Goal: Task Accomplishment & Management: Manage account settings

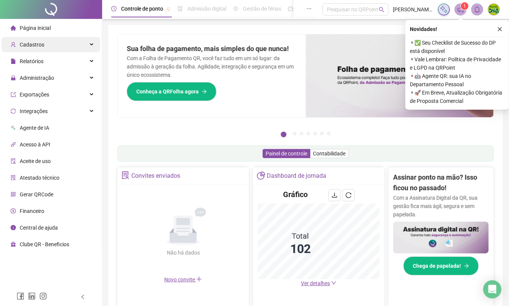
click at [11, 41] on span "Cadastros" at bounding box center [28, 44] width 34 height 15
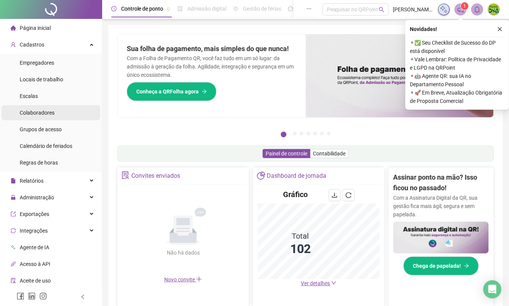
click at [61, 119] on li "Colaboradores" at bounding box center [51, 112] width 99 height 15
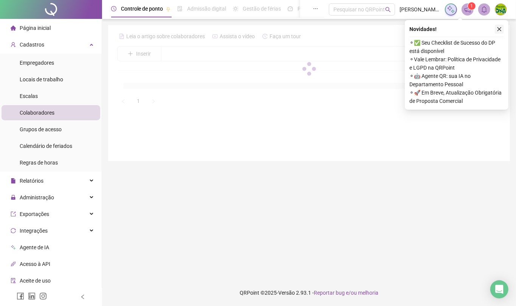
click at [501, 28] on icon "close" at bounding box center [500, 29] width 4 height 4
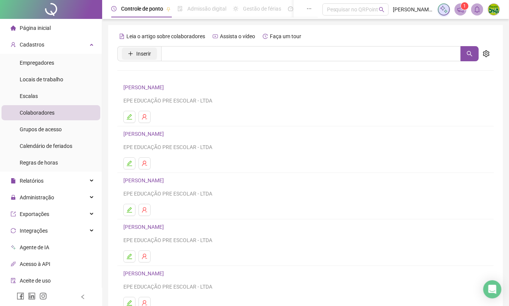
click at [139, 54] on span "Inserir" at bounding box center [143, 54] width 15 height 8
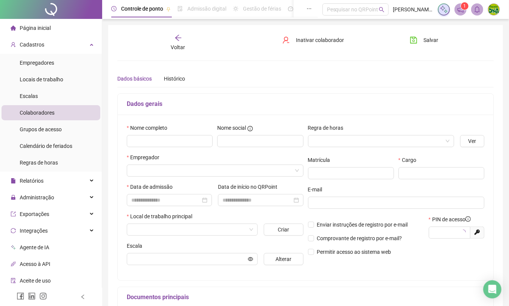
type input "*****"
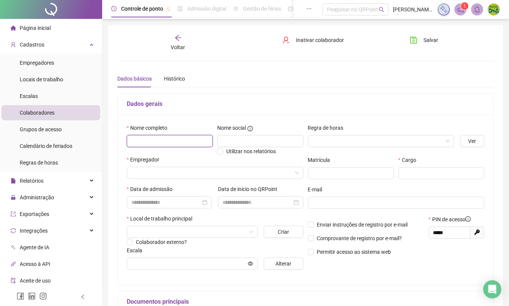
click at [160, 138] on input "text" at bounding box center [170, 141] width 86 height 12
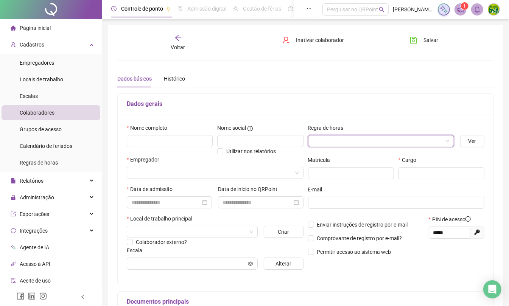
click at [340, 141] on input "search" at bounding box center [377, 140] width 130 height 11
click at [328, 170] on div "Horas Extras" at bounding box center [381, 168] width 134 height 8
click at [145, 176] on input "search" at bounding box center [211, 172] width 161 height 11
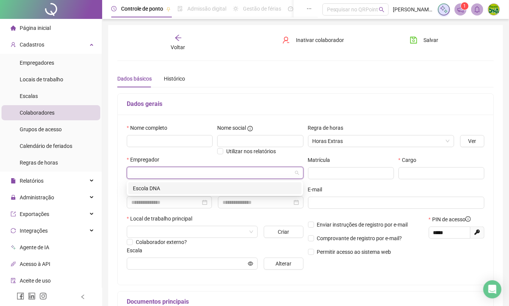
click at [154, 191] on div "Escola DNA" at bounding box center [215, 188] width 164 height 8
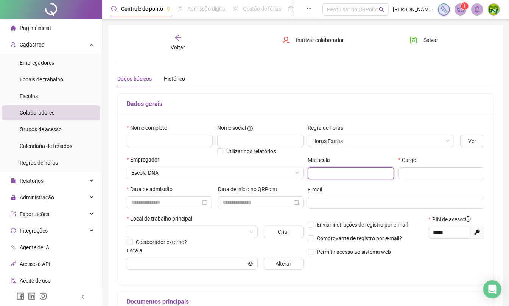
click at [351, 171] on input "text" at bounding box center [351, 173] width 86 height 12
click at [421, 182] on div "Cargo" at bounding box center [441, 171] width 90 height 30
click at [424, 173] on input "text" at bounding box center [441, 173] width 86 height 12
click at [151, 208] on div at bounding box center [169, 202] width 85 height 12
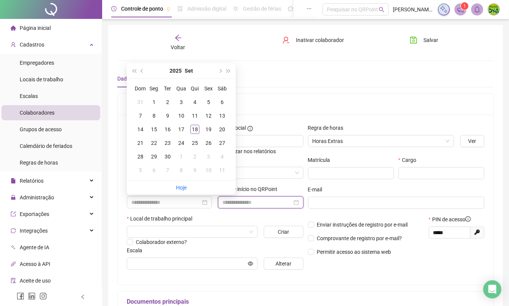
click at [277, 202] on input at bounding box center [256, 202] width 69 height 8
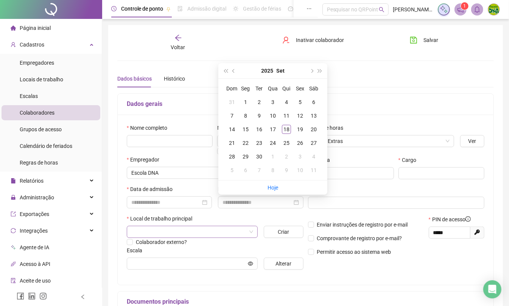
click at [221, 237] on input "search" at bounding box center [188, 231] width 115 height 11
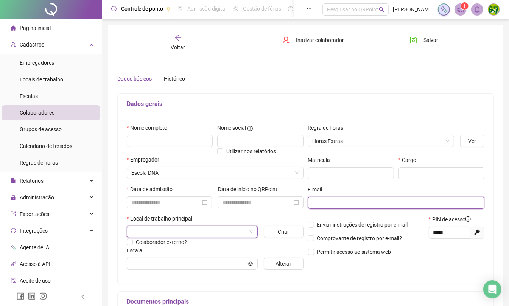
click at [368, 201] on input "text" at bounding box center [395, 203] width 166 height 8
click at [141, 229] on input "search" at bounding box center [188, 231] width 115 height 11
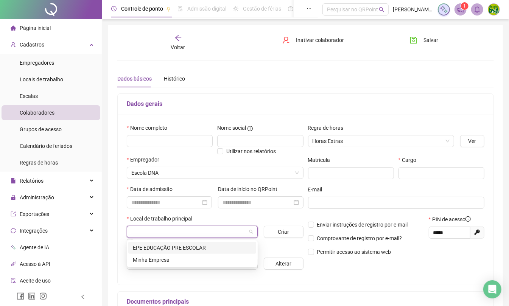
click at [160, 251] on div "EPE EDUCAÇÃO PRE ESCOLAR" at bounding box center [192, 248] width 119 height 8
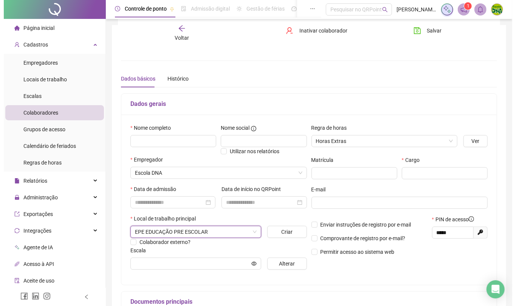
scroll to position [50, 0]
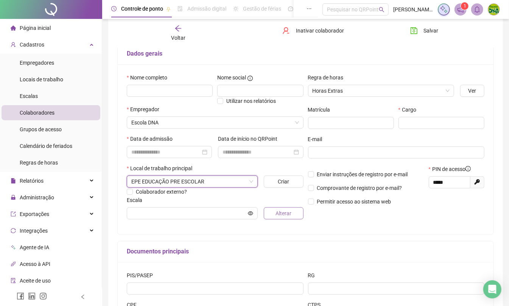
click at [274, 212] on button "Alterar" at bounding box center [284, 213] width 40 height 12
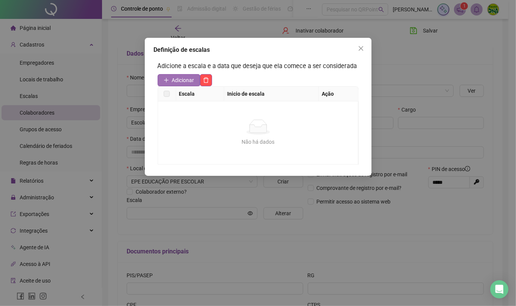
click at [186, 79] on span "Adicionar" at bounding box center [183, 80] width 22 height 8
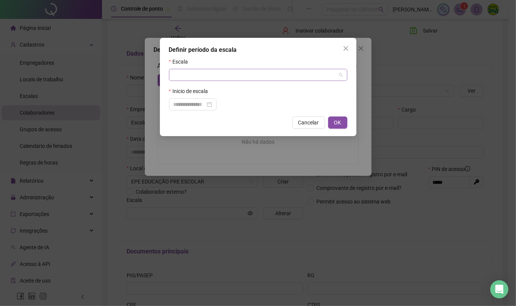
click at [201, 76] on input "search" at bounding box center [255, 74] width 163 height 11
click at [348, 48] on icon "close" at bounding box center [346, 48] width 6 height 6
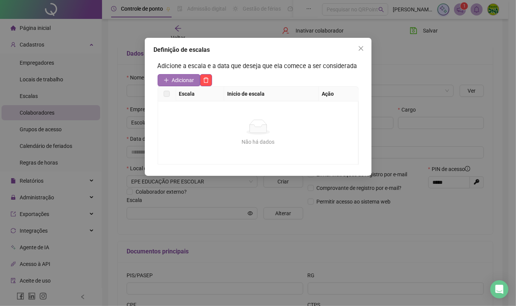
click at [183, 81] on span "Adicionar" at bounding box center [183, 80] width 22 height 8
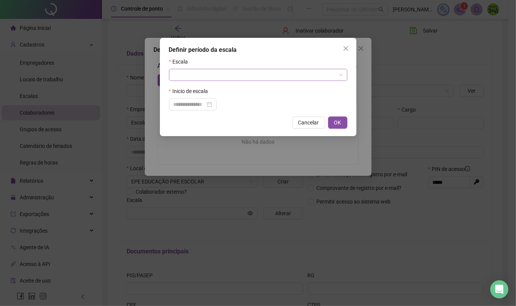
click at [236, 73] on input "search" at bounding box center [255, 74] width 163 height 11
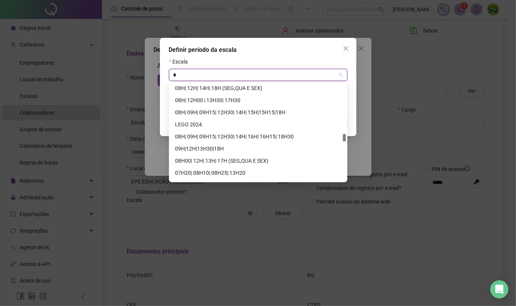
type input "**"
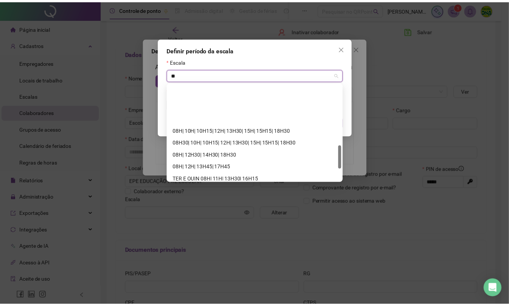
scroll to position [303, 0]
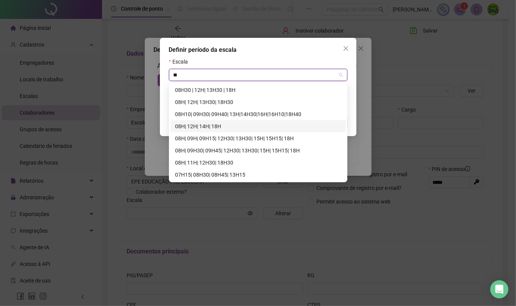
click at [197, 129] on div "08H| 12H| 14H| 18H" at bounding box center [258, 126] width 166 height 8
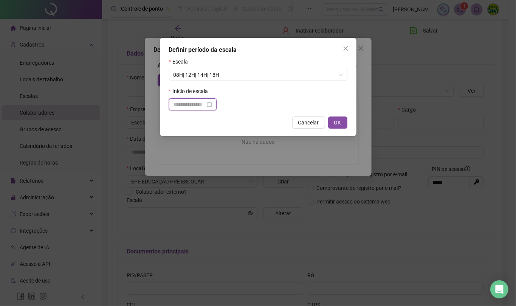
click at [196, 104] on input at bounding box center [190, 104] width 32 height 8
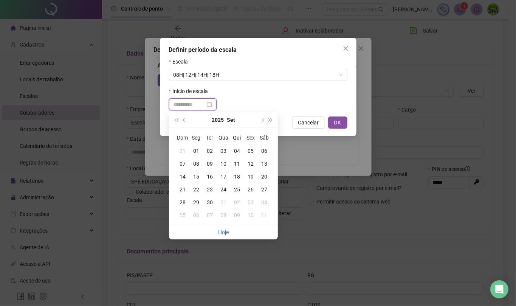
type input "**********"
click at [225, 179] on div "17" at bounding box center [224, 177] width 14 height 8
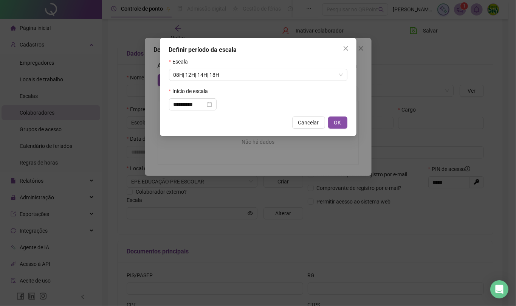
click at [339, 126] on span "OK" at bounding box center [337, 122] width 7 height 8
type input "**********"
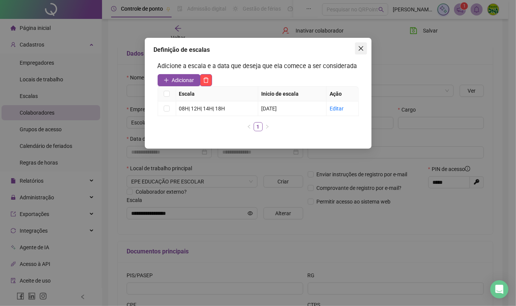
click at [361, 49] on icon "close" at bounding box center [361, 48] width 6 height 6
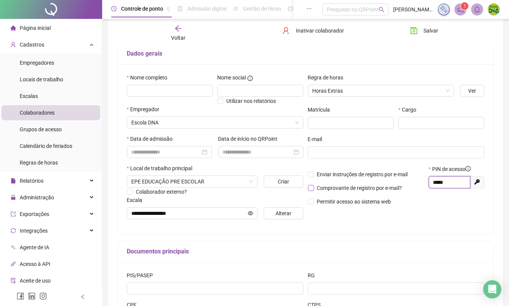
drag, startPoint x: 457, startPoint y: 180, endPoint x: 404, endPoint y: 185, distance: 52.8
click at [404, 185] on div "Enviar instruções de registro por e-mail Comprovante de registro por e-mail? Pe…" at bounding box center [396, 188] width 181 height 46
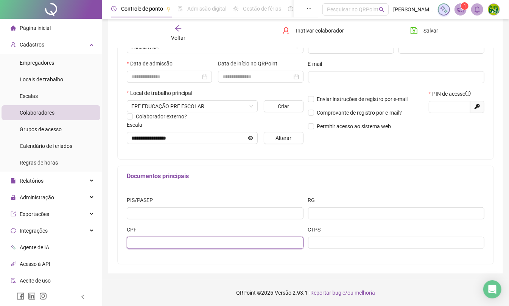
click at [145, 239] on input "text" at bounding box center [215, 243] width 177 height 12
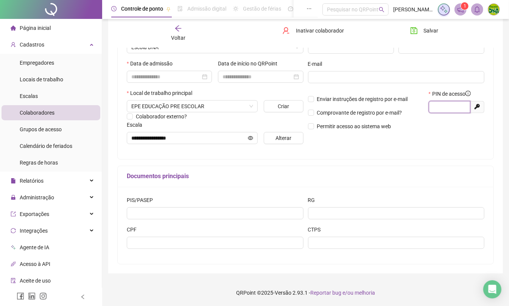
click at [461, 103] on input "text" at bounding box center [448, 107] width 31 height 8
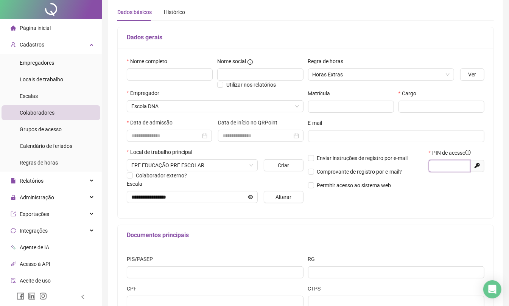
scroll to position [0, 0]
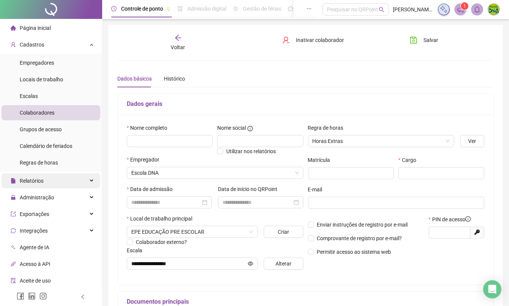
click at [28, 178] on span "Relatórios" at bounding box center [32, 181] width 24 height 6
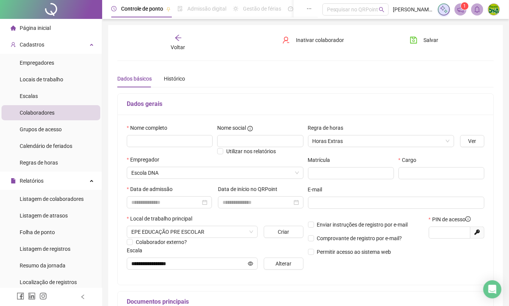
click at [175, 37] on icon "arrow-left" at bounding box center [178, 38] width 8 height 8
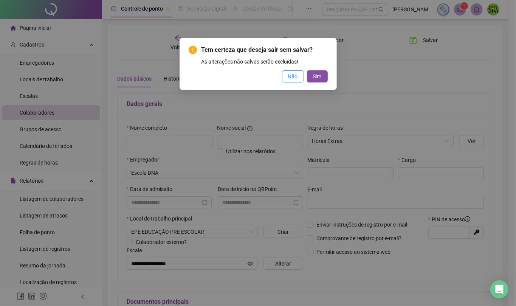
click at [302, 72] on button "Não" at bounding box center [293, 76] width 22 height 12
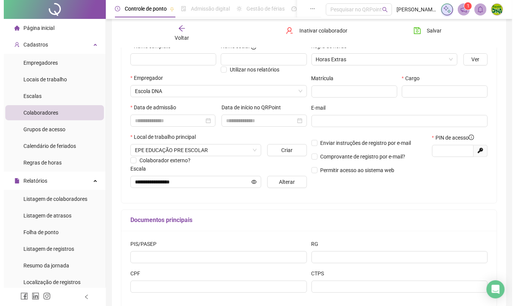
scroll to position [26, 0]
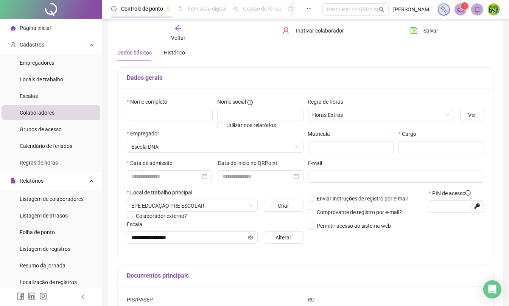
click at [180, 42] on div "Voltar Inativar colaborador [PERSON_NAME]" at bounding box center [305, 33] width 382 height 29
click at [178, 26] on icon "arrow-left" at bounding box center [178, 29] width 8 height 8
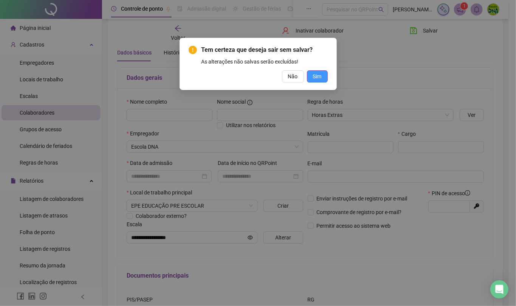
click at [309, 73] on button "Sim" at bounding box center [317, 76] width 21 height 12
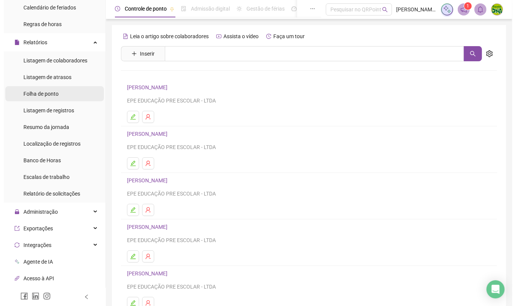
scroll to position [155, 0]
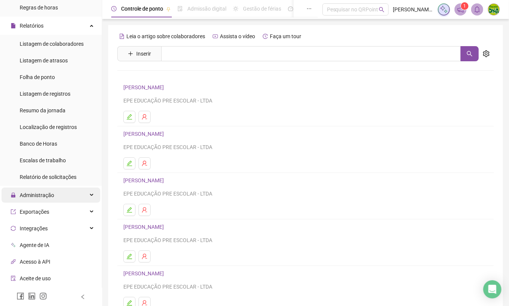
click at [35, 201] on span "Administração" at bounding box center [33, 195] width 44 height 15
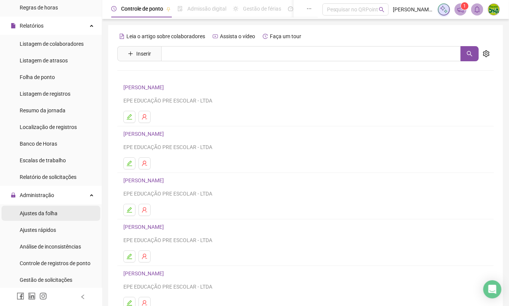
click at [52, 213] on span "Ajustes da folha" at bounding box center [39, 213] width 38 height 6
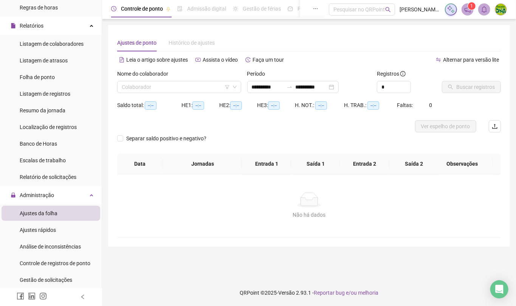
click at [195, 79] on div "Nome do colaborador" at bounding box center [179, 75] width 124 height 11
click at [191, 98] on div "Nome do colaborador Colaborador" at bounding box center [179, 85] width 130 height 30
click at [191, 79] on div "Nome do colaborador" at bounding box center [179, 75] width 124 height 11
click at [191, 81] on div "Colaborador" at bounding box center [179, 87] width 124 height 12
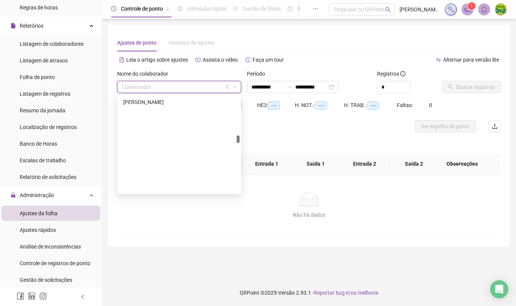
scroll to position [504, 0]
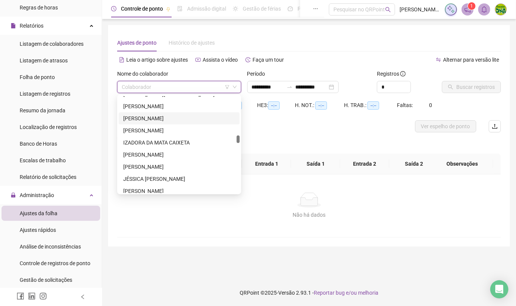
click at [167, 118] on div "[PERSON_NAME]" at bounding box center [179, 118] width 112 height 8
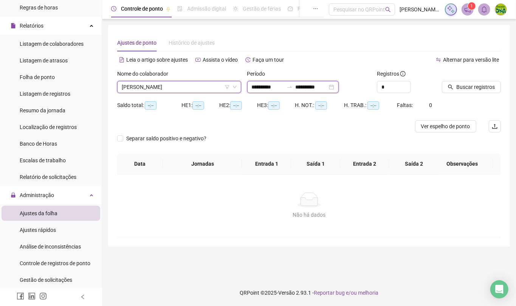
click at [263, 90] on input "**********" at bounding box center [268, 87] width 32 height 8
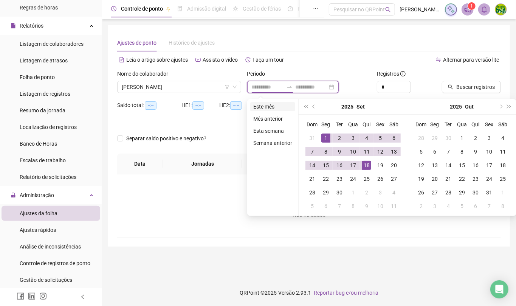
type input "**********"
click at [261, 105] on li "Este mês" at bounding box center [272, 106] width 45 height 9
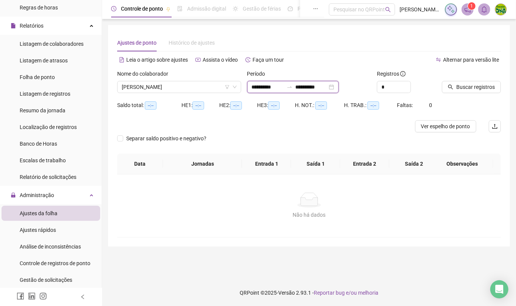
click at [256, 85] on input "**********" at bounding box center [268, 87] width 32 height 8
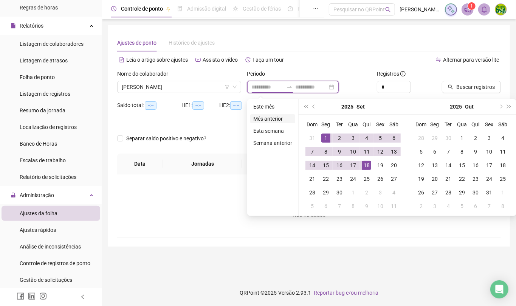
type input "**********"
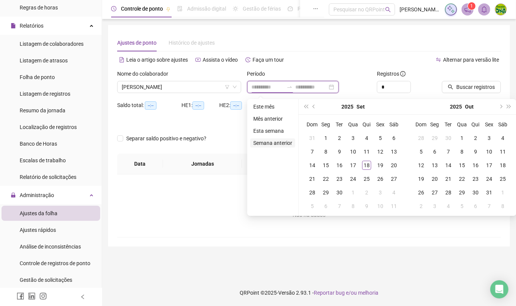
type input "**********"
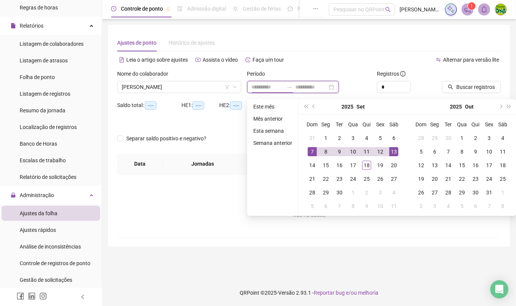
type input "**********"
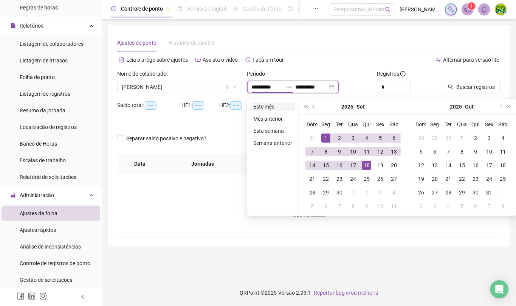
type input "**********"
click at [274, 108] on li "Este mês" at bounding box center [272, 106] width 45 height 9
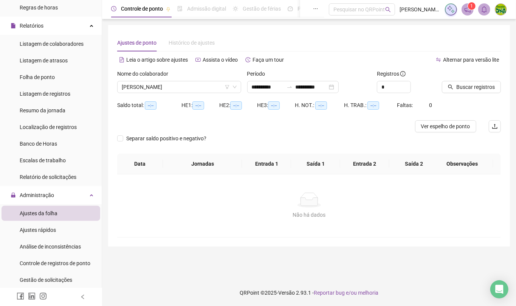
click at [324, 70] on div "Período" at bounding box center [309, 75] width 124 height 11
click at [460, 84] on span "Buscar registros" at bounding box center [476, 87] width 39 height 8
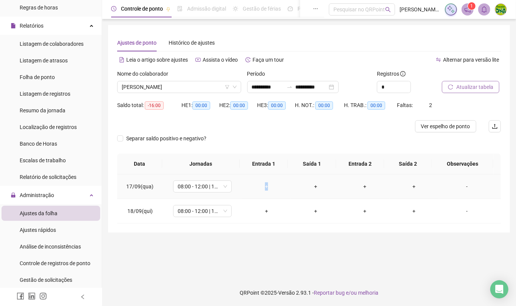
click at [264, 187] on div "+" at bounding box center [266, 186] width 37 height 8
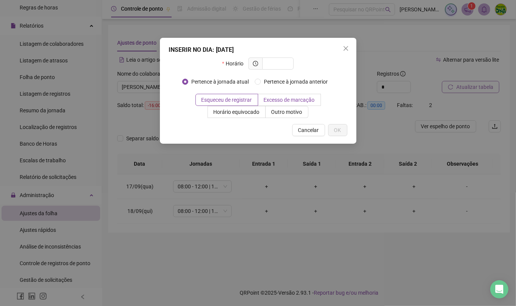
click at [278, 96] on label "Excesso de marcação" at bounding box center [289, 100] width 63 height 12
click at [288, 113] on span "Outro motivo" at bounding box center [287, 112] width 31 height 6
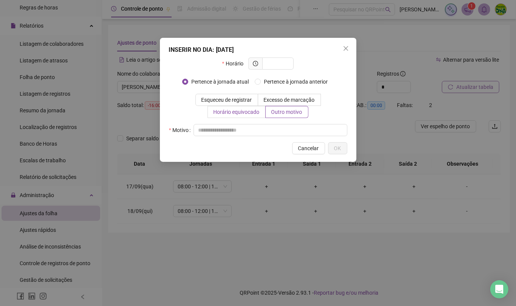
click at [246, 113] on span "Horário equivocado" at bounding box center [237, 112] width 46 height 6
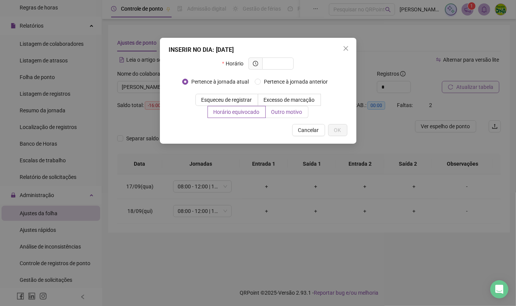
click at [294, 111] on span "Outro motivo" at bounding box center [287, 112] width 31 height 6
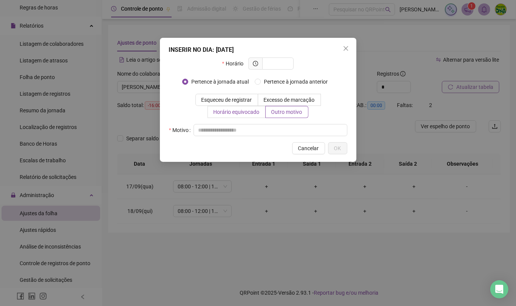
click at [230, 106] on label "Horário equivocado" at bounding box center [237, 112] width 58 height 12
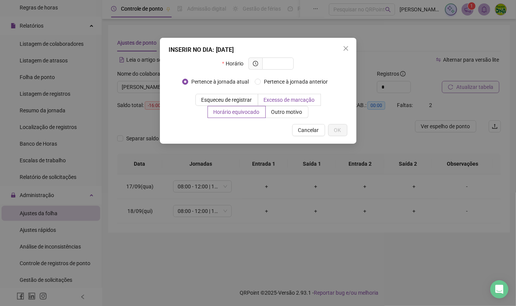
click at [292, 98] on span "Excesso de marcação" at bounding box center [289, 100] width 51 height 6
click at [220, 100] on span "Esqueceu de registrar" at bounding box center [227, 100] width 51 height 6
click at [284, 107] on label "Outro motivo" at bounding box center [287, 112] width 43 height 12
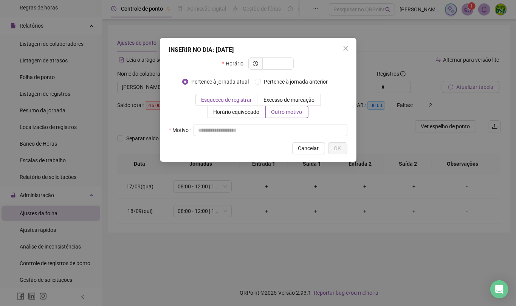
click at [202, 103] on label "Esqueceu de registrar" at bounding box center [227, 100] width 63 height 12
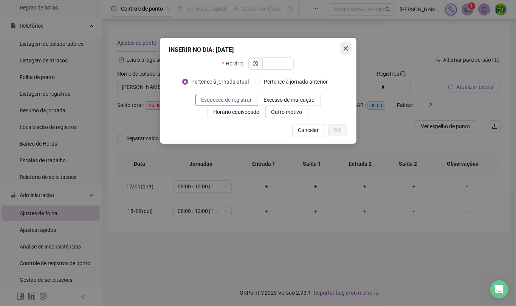
click at [346, 49] on icon "close" at bounding box center [346, 48] width 6 height 6
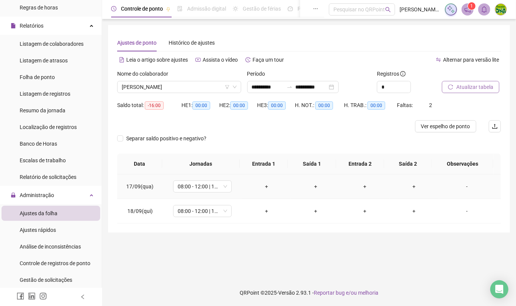
click at [314, 184] on div "+" at bounding box center [315, 186] width 37 height 8
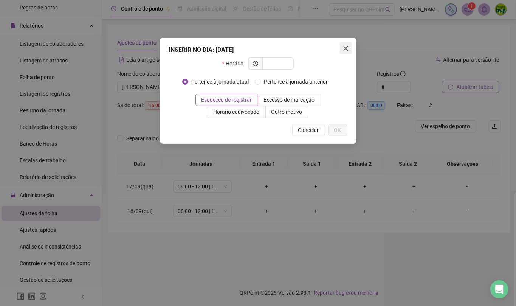
click at [346, 45] on icon "close" at bounding box center [346, 48] width 6 height 6
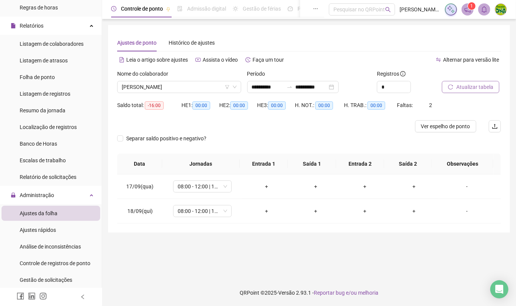
click at [475, 85] on span "Atualizar tabela" at bounding box center [475, 87] width 37 height 8
click at [468, 84] on span "Atualizar tabela" at bounding box center [475, 87] width 37 height 8
click at [458, 81] on button "Atualizar tabela" at bounding box center [471, 87] width 58 height 12
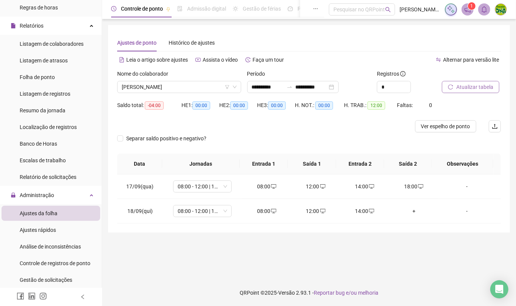
drag, startPoint x: 465, startPoint y: 78, endPoint x: 463, endPoint y: 86, distance: 8.5
click at [465, 82] on div "Atualizar tabela" at bounding box center [462, 81] width 40 height 23
click at [462, 89] on span "Atualizar tabela" at bounding box center [475, 87] width 37 height 8
click at [480, 85] on span "Atualizar tabela" at bounding box center [475, 87] width 37 height 8
click at [409, 217] on td "+" at bounding box center [414, 211] width 49 height 25
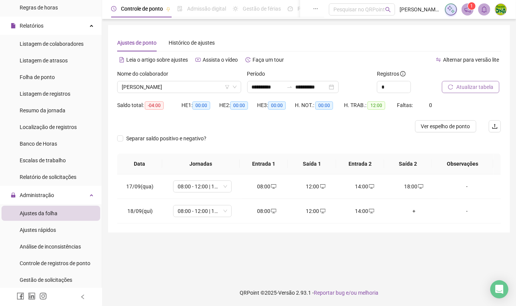
click at [460, 88] on span "Atualizar tabela" at bounding box center [475, 87] width 37 height 8
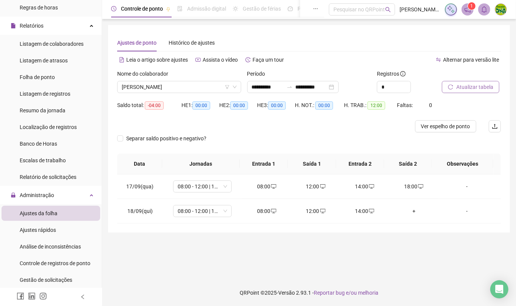
click at [460, 88] on span "Atualizar tabela" at bounding box center [475, 87] width 37 height 8
click at [474, 85] on span "Atualizar tabela" at bounding box center [475, 87] width 37 height 8
click at [487, 90] on span "Atualizar tabela" at bounding box center [475, 87] width 37 height 8
click at [415, 207] on div "17:42" at bounding box center [414, 211] width 37 height 8
type input "**********"
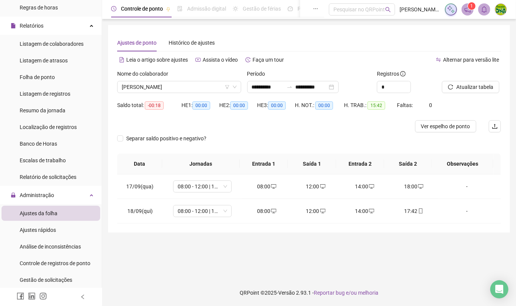
type input "**********"
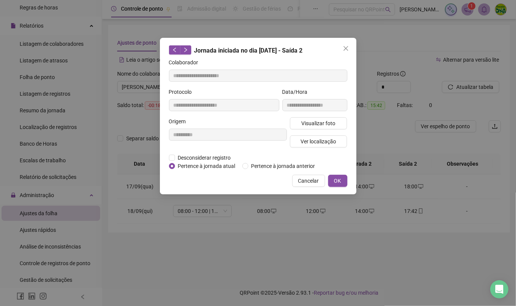
drag, startPoint x: 344, startPoint y: 44, endPoint x: 351, endPoint y: 62, distance: 19.4
click at [344, 44] on button "Close" at bounding box center [346, 48] width 12 height 12
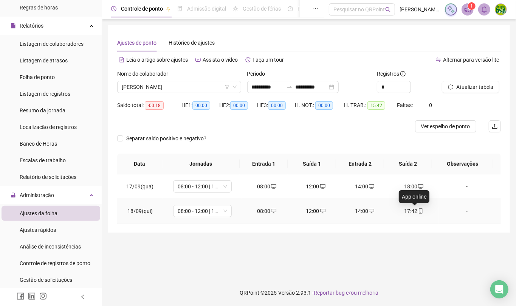
click at [418, 211] on icon "mobile" at bounding box center [420, 210] width 5 height 5
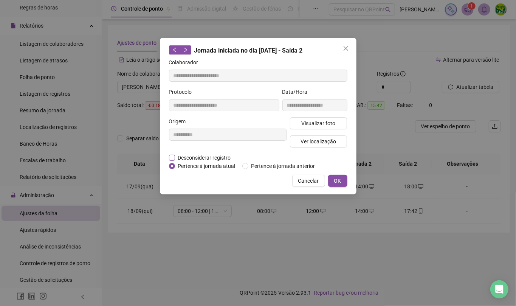
click at [196, 158] on span "Desconsiderar registro" at bounding box center [204, 158] width 59 height 8
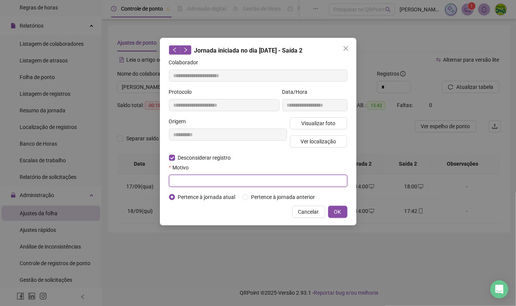
click at [176, 186] on input "text" at bounding box center [258, 181] width 179 height 12
click at [344, 47] on icon "close" at bounding box center [346, 48] width 6 height 6
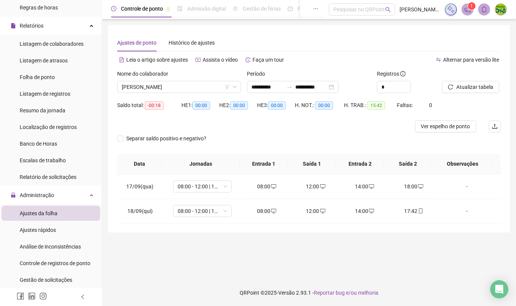
click at [462, 78] on div at bounding box center [462, 75] width 40 height 11
click at [463, 84] on span "Atualizar tabela" at bounding box center [475, 87] width 37 height 8
click at [455, 87] on button "Atualizar tabela" at bounding box center [471, 87] width 58 height 12
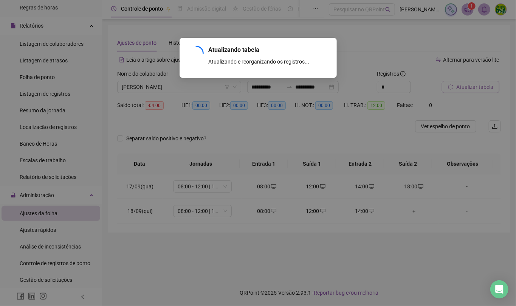
click at [455, 87] on div "Atualizando tabela Atualizando e reorganizando os registros... OK" at bounding box center [258, 153] width 516 height 306
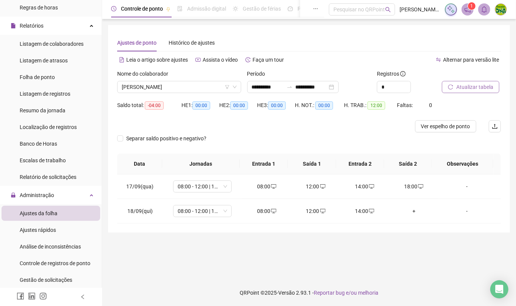
click at [457, 85] on span "Atualizar tabela" at bounding box center [475, 87] width 37 height 8
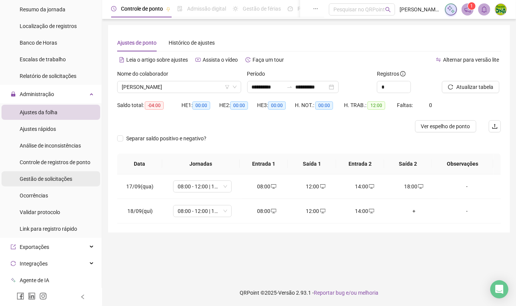
click at [58, 183] on div "Gestão de solicitações" at bounding box center [46, 178] width 53 height 15
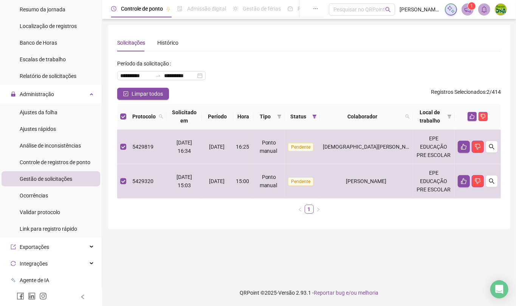
click at [472, 111] on th at bounding box center [478, 117] width 46 height 26
click at [473, 112] on button "button" at bounding box center [472, 116] width 9 height 9
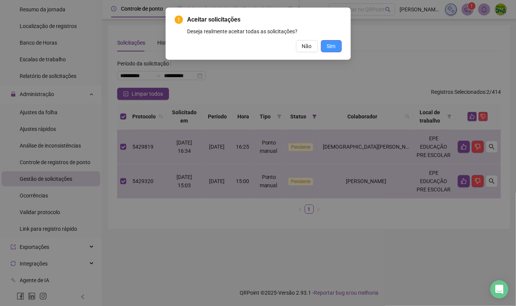
click at [335, 46] on span "Sim" at bounding box center [331, 46] width 9 height 8
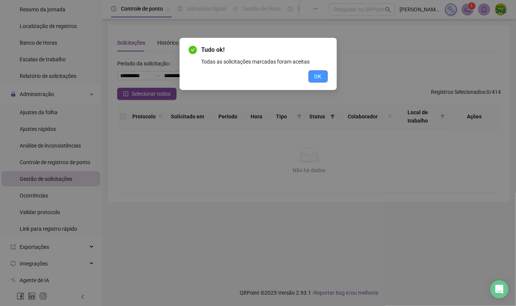
click at [319, 80] on span "OK" at bounding box center [318, 76] width 7 height 8
